Goal: Transaction & Acquisition: Purchase product/service

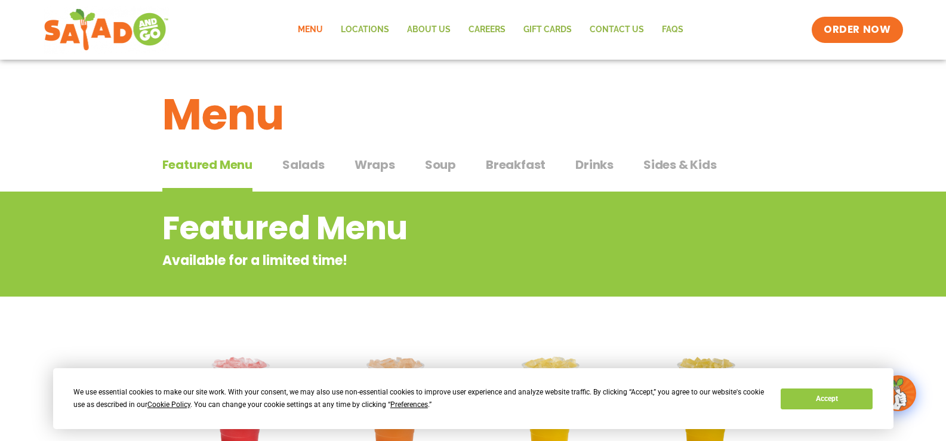
click at [306, 166] on span "Salads" at bounding box center [303, 165] width 42 height 18
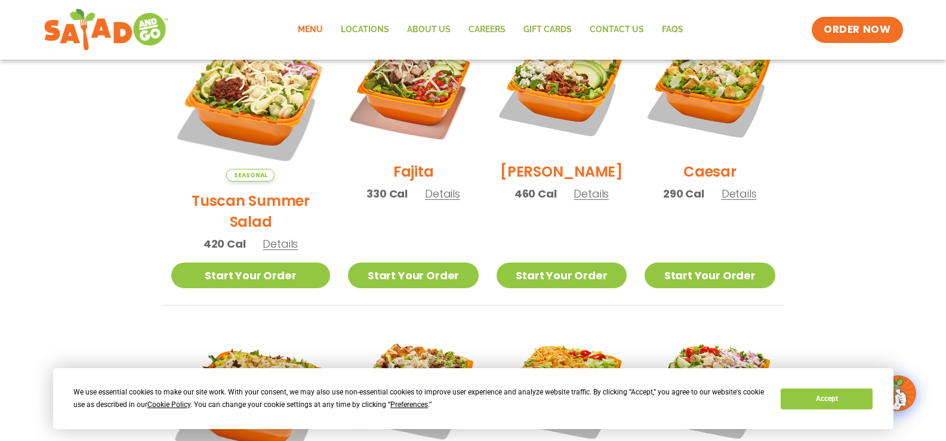
scroll to position [358, 0]
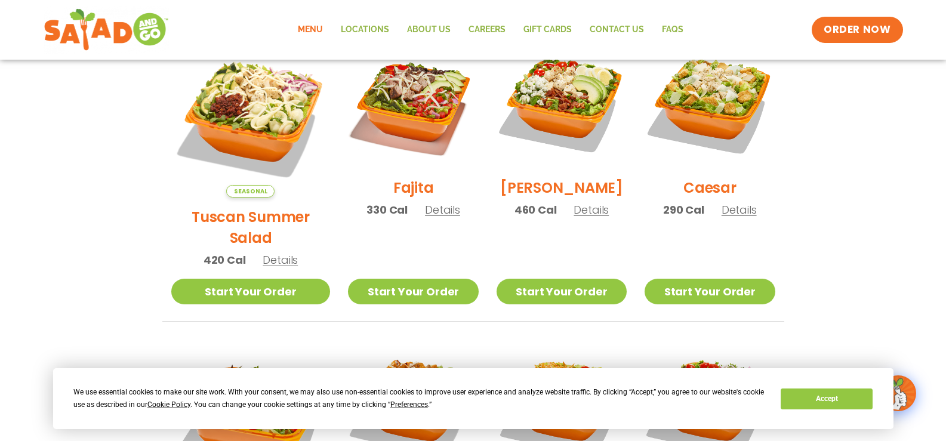
click at [579, 217] on span "Details" at bounding box center [590, 209] width 35 height 15
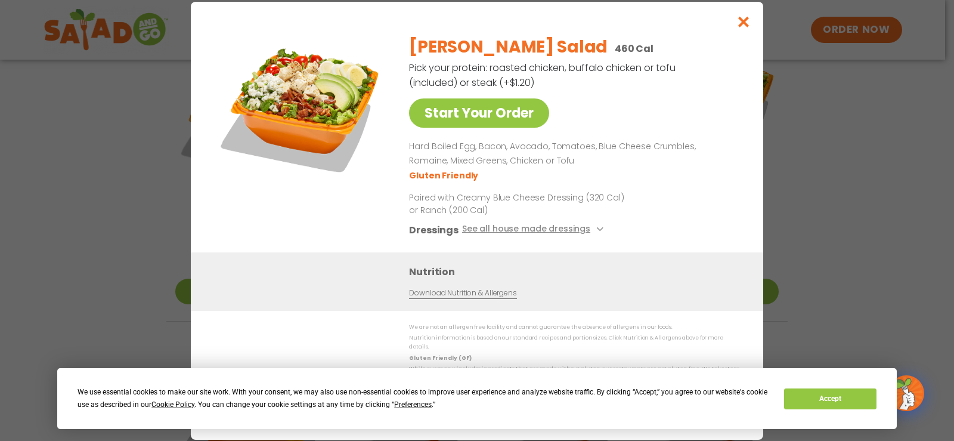
click at [423, 298] on link "Download Nutrition & Allergens" at bounding box center [462, 292] width 107 height 11
click at [742, 24] on icon "Close modal" at bounding box center [744, 22] width 15 height 13
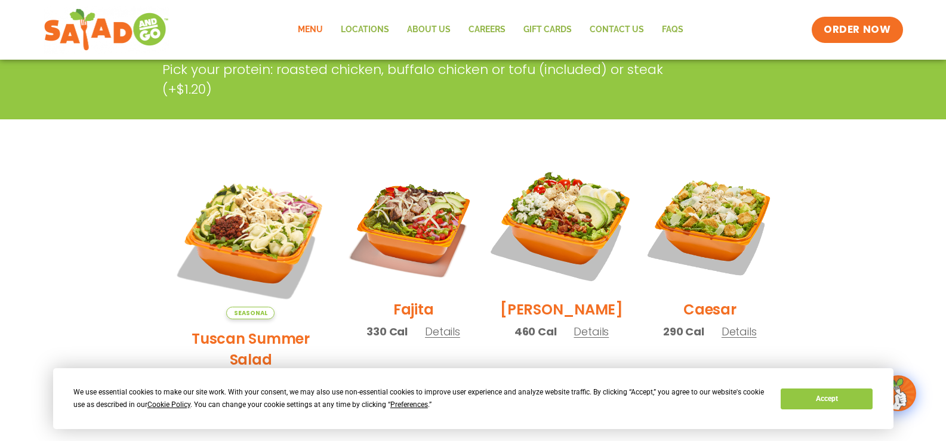
scroll to position [298, 0]
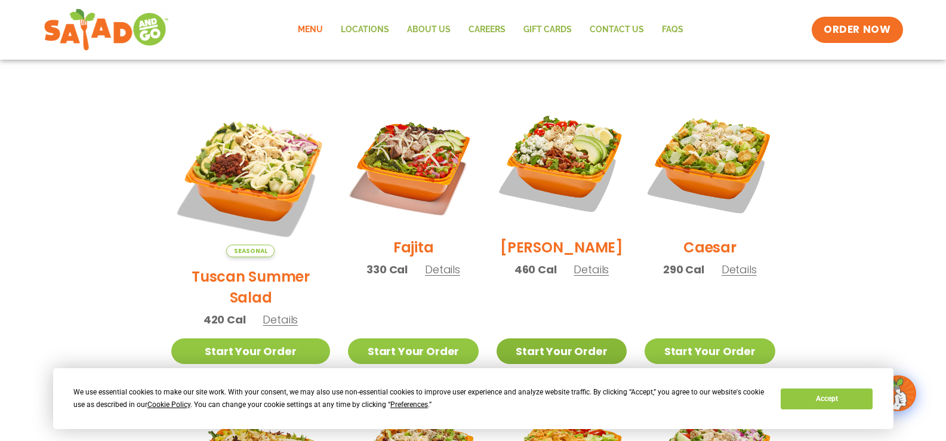
click at [556, 338] on link "Start Your Order" at bounding box center [561, 351] width 130 height 26
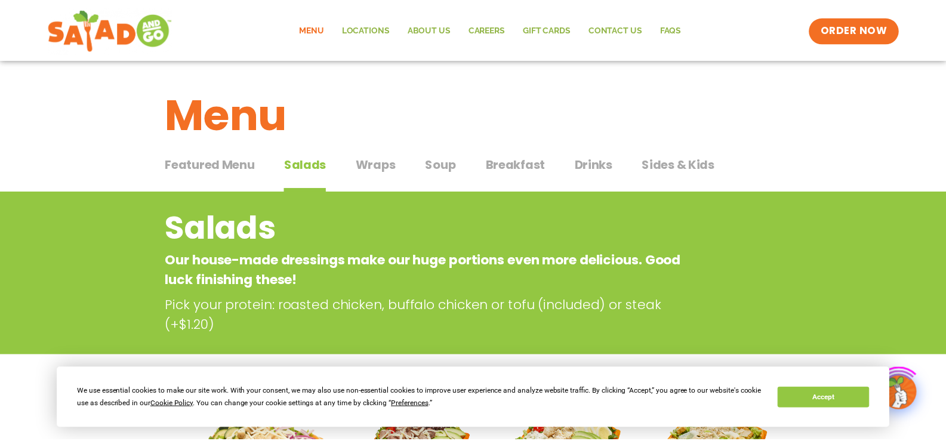
scroll to position [296, 0]
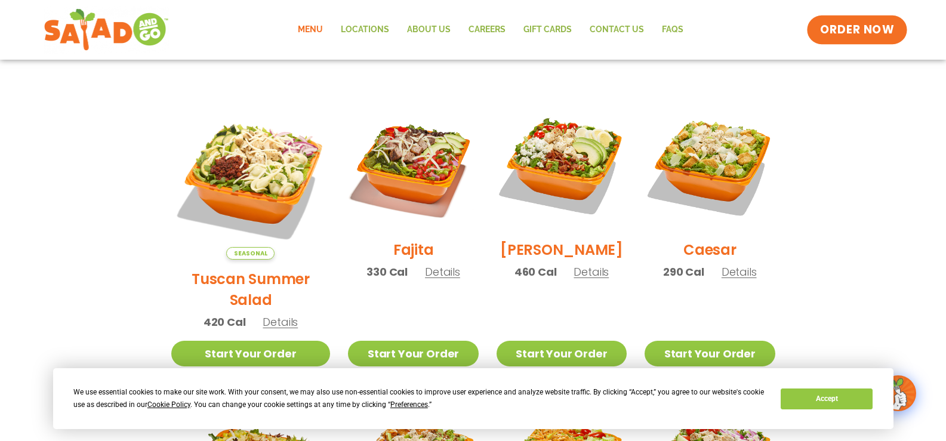
click at [848, 26] on span "ORDER NOW" at bounding box center [857, 30] width 74 height 16
